Goal: Download file/media

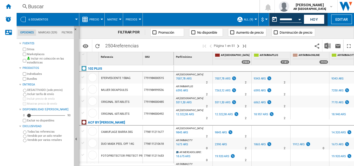
click at [29, 80] on label "Bundles" at bounding box center [49, 79] width 45 height 4
click at [317, 20] on button "Hoy" at bounding box center [314, 20] width 21 height 10
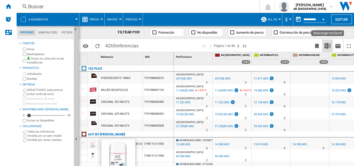
click at [326, 43] on img "Descargar en Excel" at bounding box center [328, 46] width 6 height 6
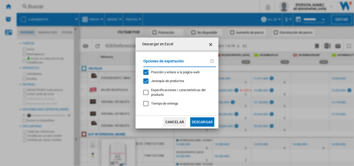
click at [201, 128] on md-dialog-actions "Cancelar Descargar" at bounding box center [177, 122] width 83 height 13
click at [207, 123] on button "Descargar" at bounding box center [202, 122] width 24 height 9
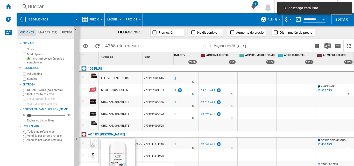
scroll to position [0, 173]
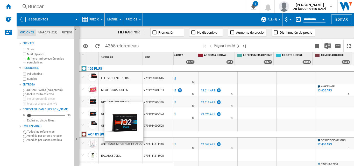
click at [271, 163] on div at bounding box center [257, 168] width 39 height 12
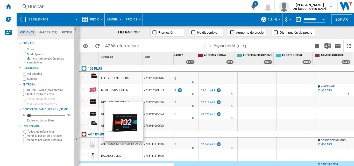
scroll to position [0, 17]
